Goal: Transaction & Acquisition: Download file/media

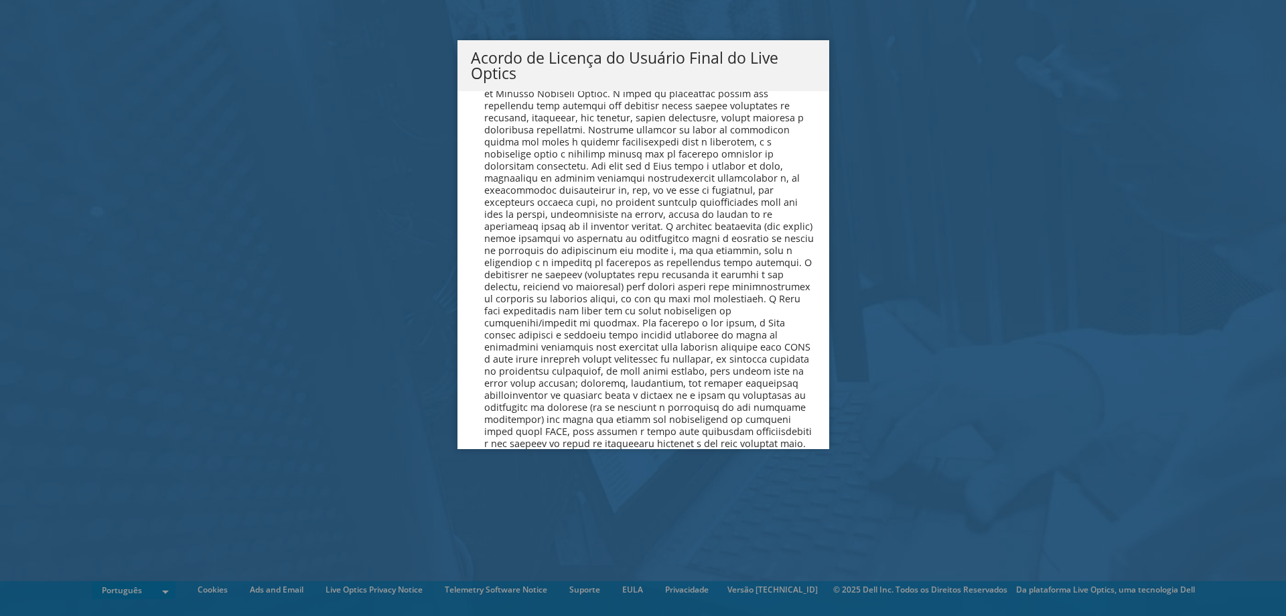
scroll to position [5355, 0]
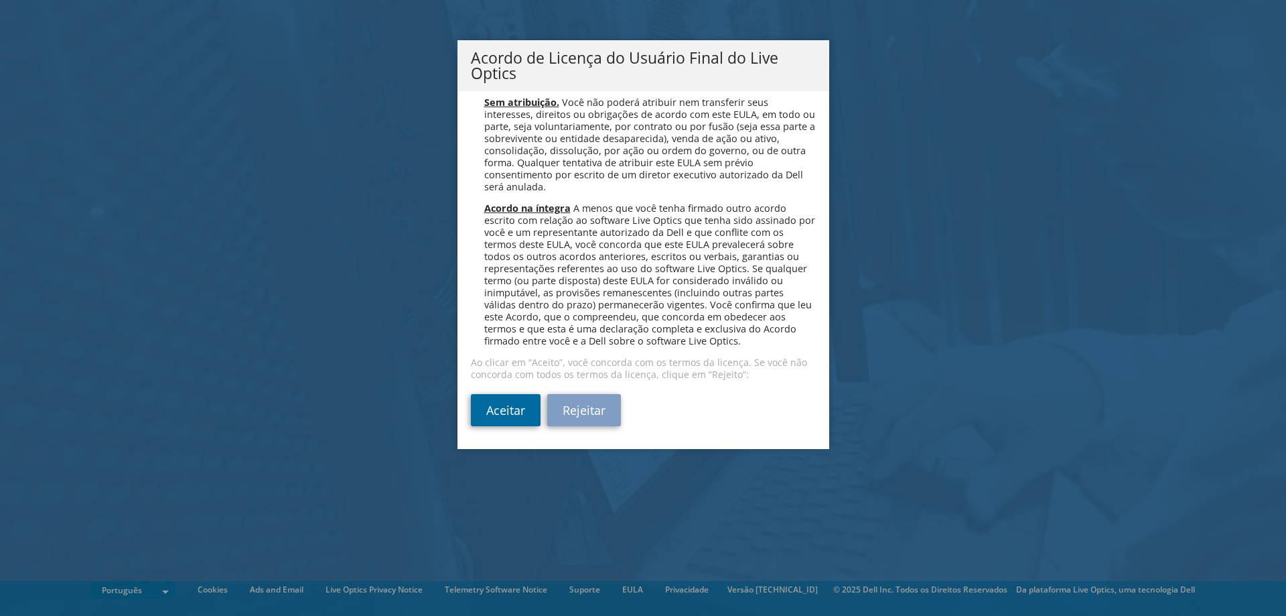
click at [494, 406] on link "Aceitar" at bounding box center [506, 410] width 70 height 32
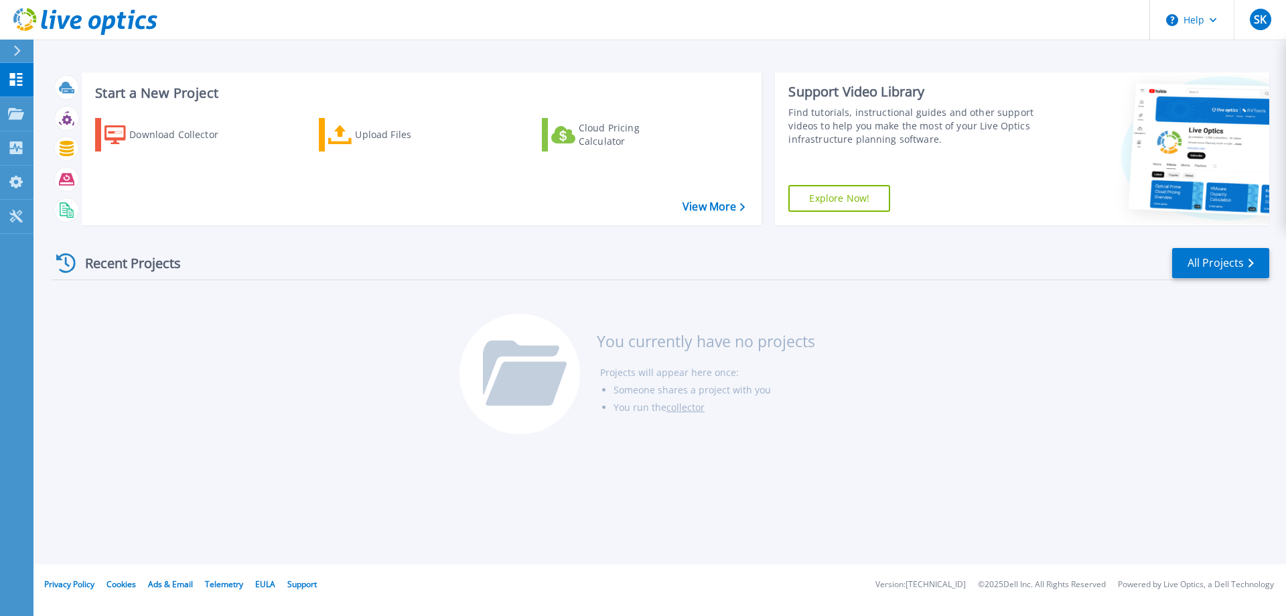
click at [977, 93] on div "Support Video Library" at bounding box center [914, 91] width 252 height 17
click at [979, 62] on div "Start a New Project Download Collector Upload Files Cloud Pricing Calculator Vi…" at bounding box center [661, 149] width 1218 height 174
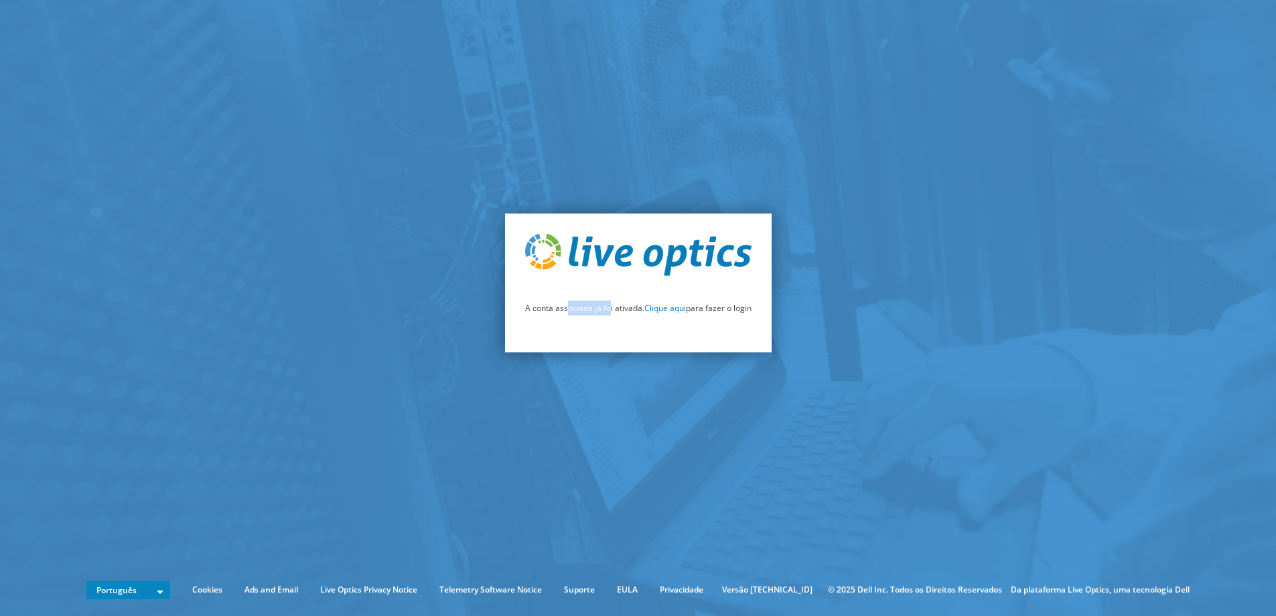
drag, startPoint x: 565, startPoint y: 311, endPoint x: 606, endPoint y: 309, distance: 40.9
click at [606, 309] on p "A conta associada já foi ativada. Clique aqui para fazer o login" at bounding box center [638, 307] width 226 height 15
click at [664, 310] on link "Clique aqui" at bounding box center [665, 306] width 42 height 11
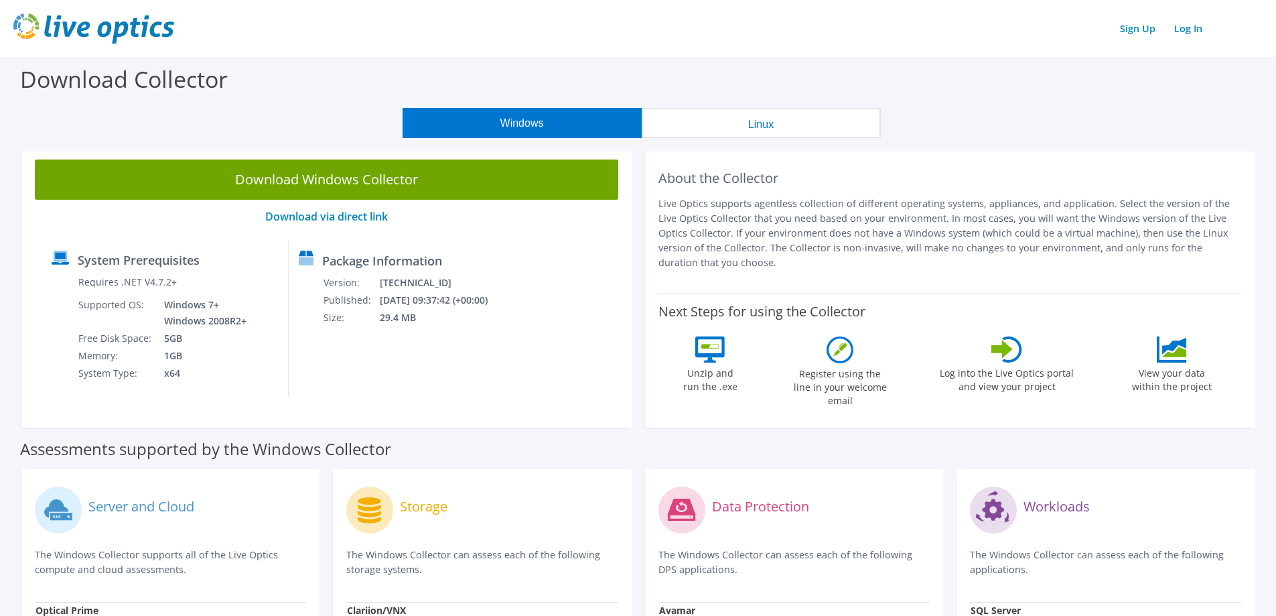
click at [530, 126] on button "Windows" at bounding box center [522, 123] width 239 height 30
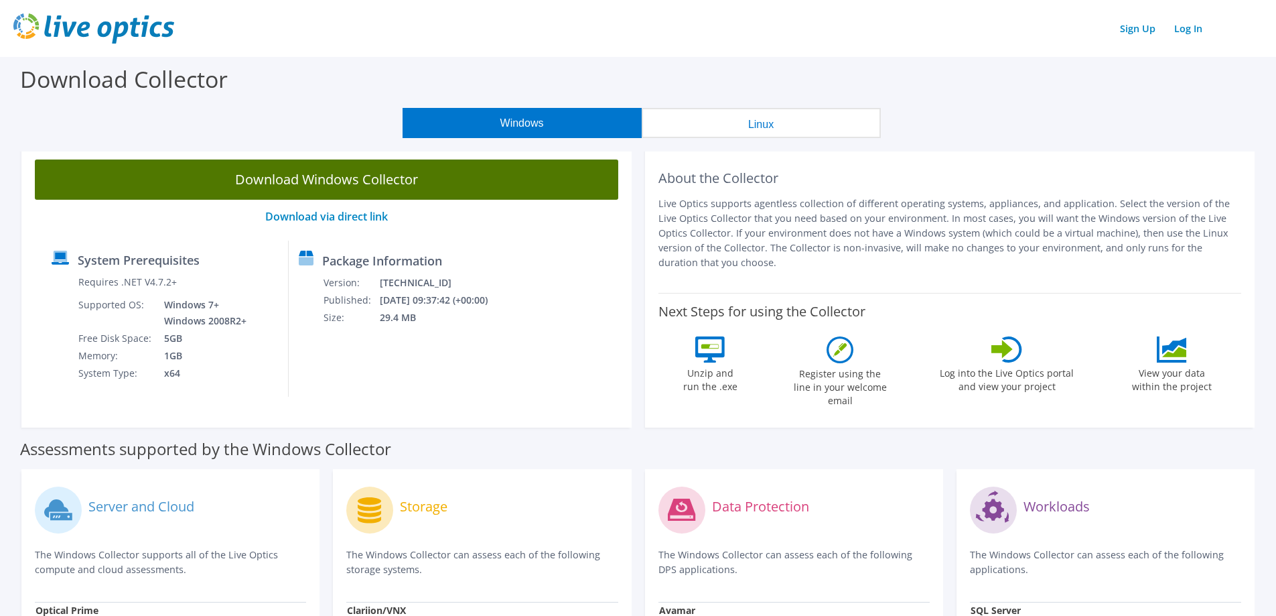
click at [356, 181] on link "Download Windows Collector" at bounding box center [326, 179] width 583 height 40
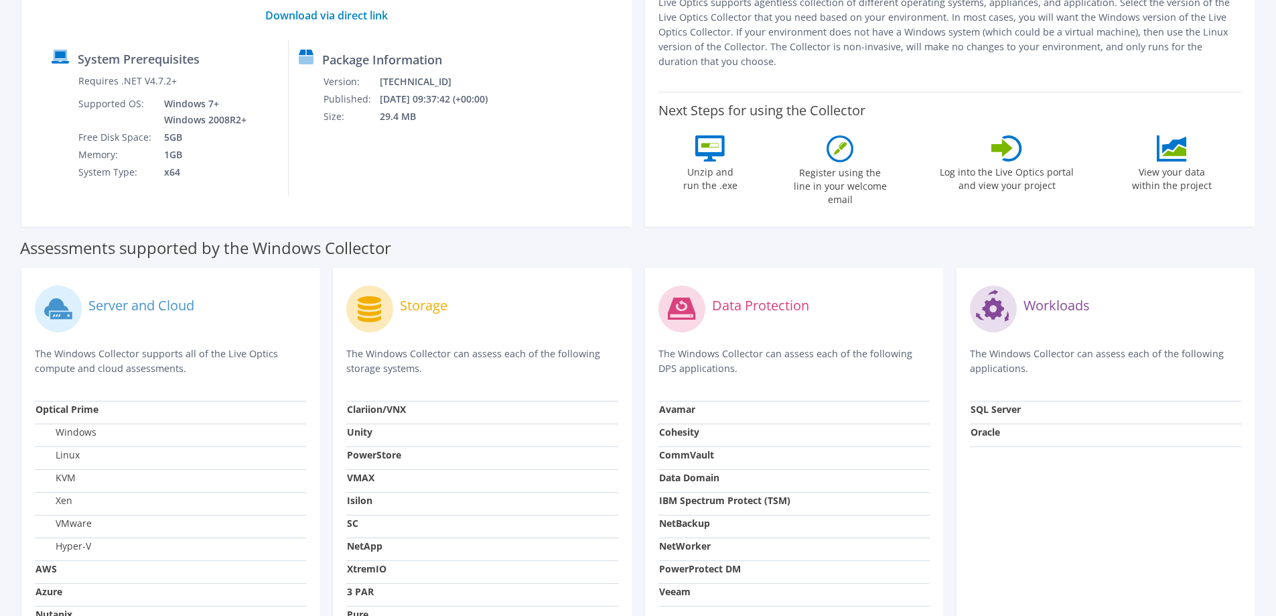
scroll to position [380, 0]
